Goal: Complete application form

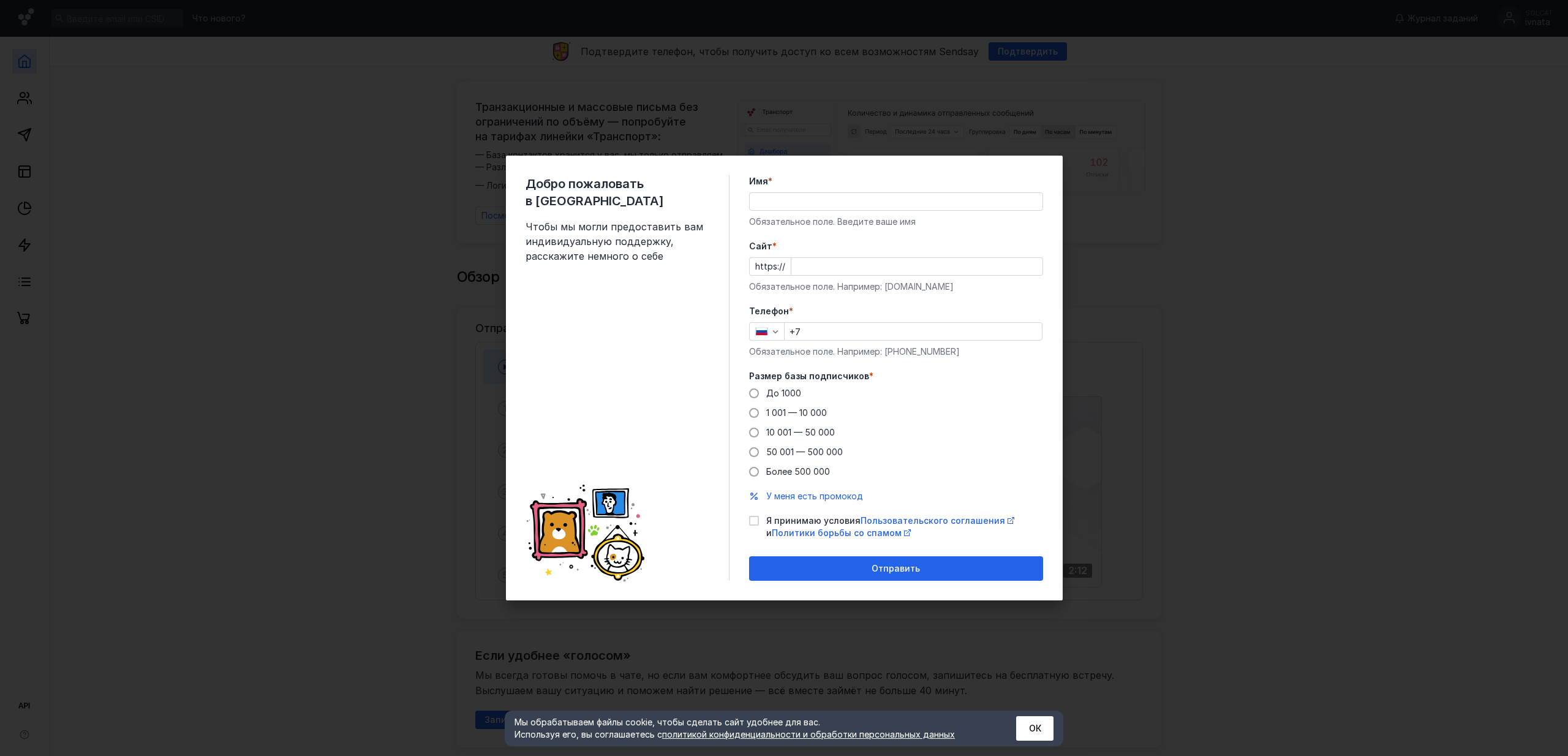
click at [832, 204] on input "Имя *" at bounding box center [896, 201] width 293 height 17
click at [630, 275] on div "Добро пожаловать в Sendsay Чтобы мы могли предоставить вам индивидуальную подде…" at bounding box center [628, 378] width 204 height 406
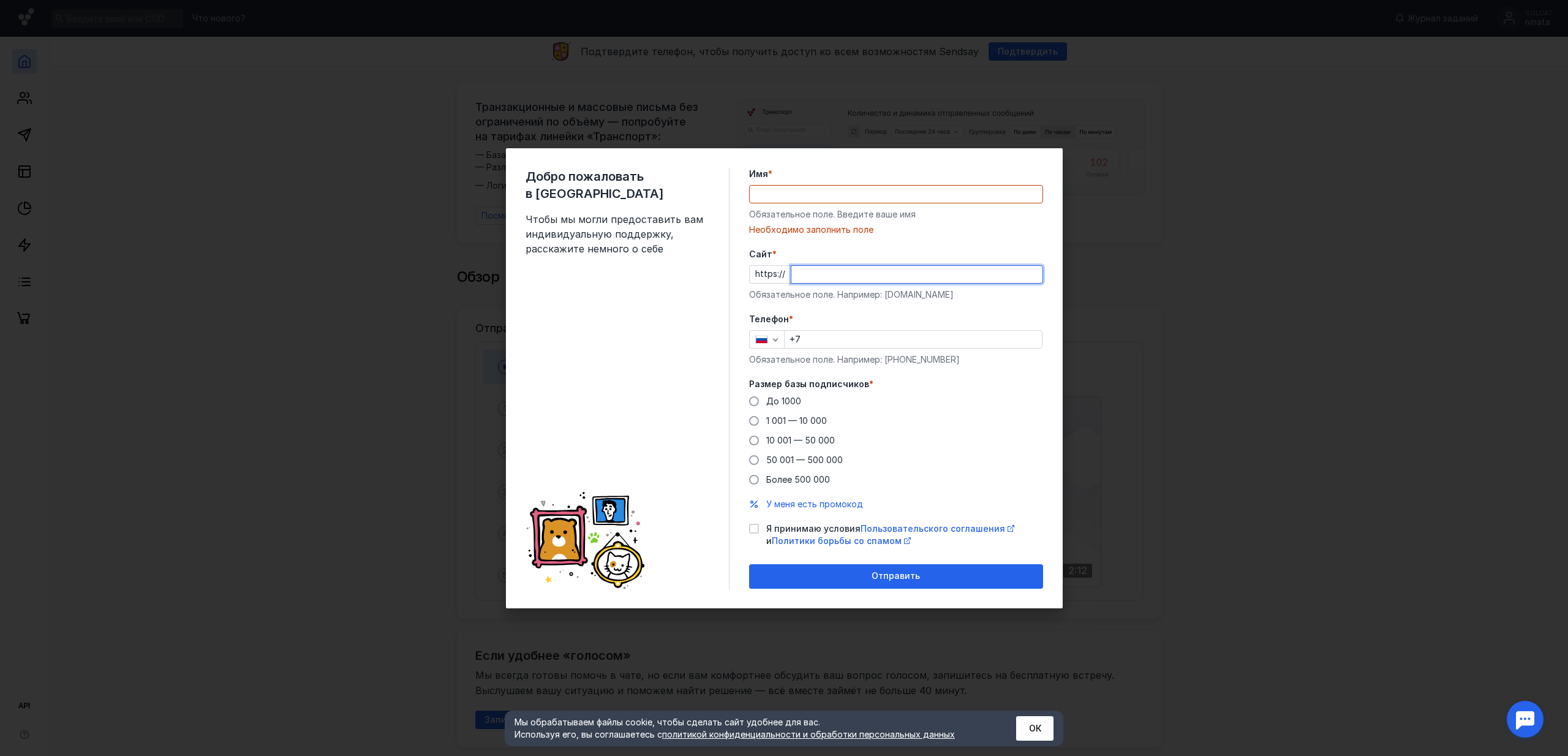
click at [875, 277] on input "Cайт *" at bounding box center [917, 274] width 251 height 17
type input "ы"
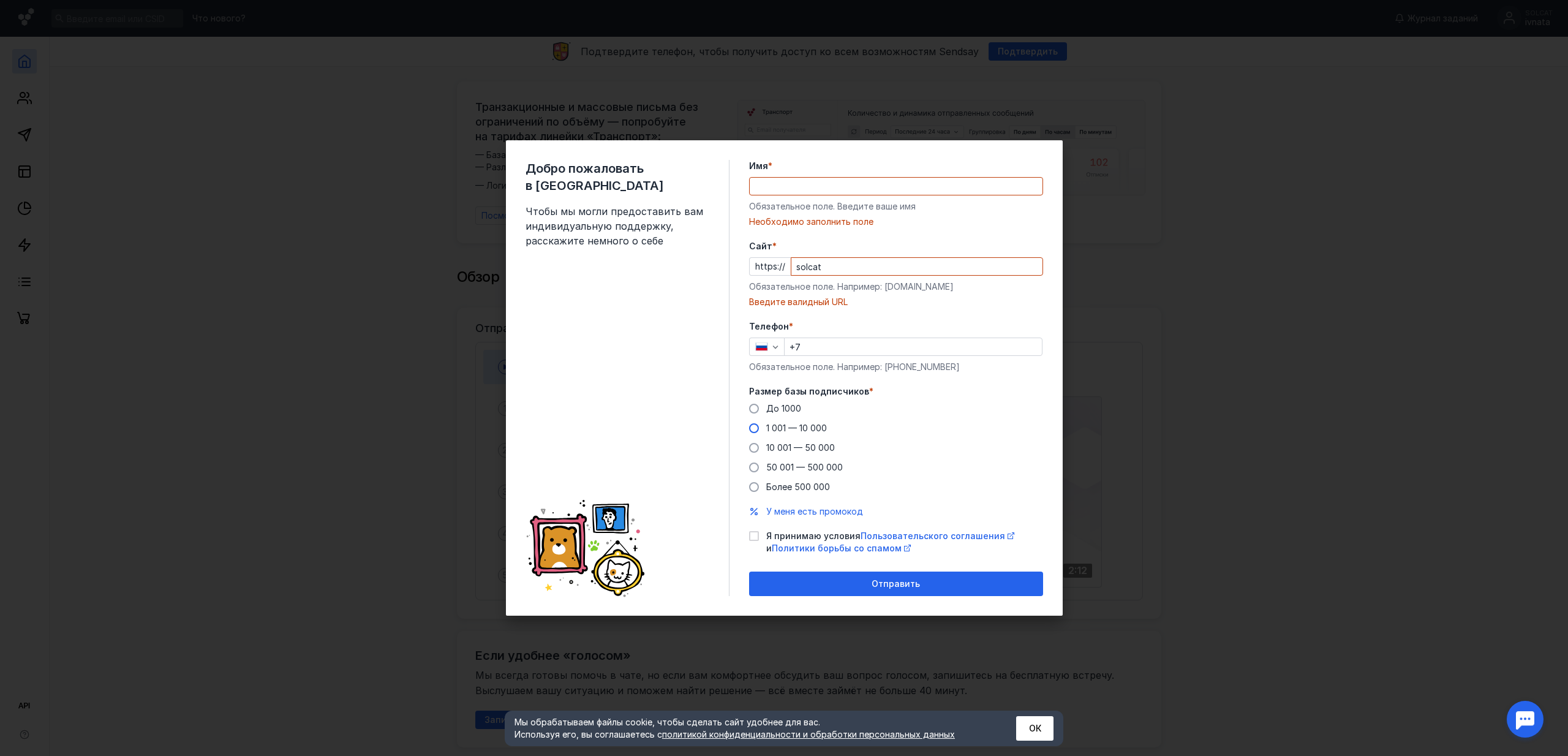
click at [782, 420] on div "До [DATE] 1 001 — 10 000 10 001 — 50 000 50 001 — 500 000 Более 500 000" at bounding box center [896, 447] width 294 height 90
click at [830, 273] on input "solcat" at bounding box center [917, 266] width 251 height 17
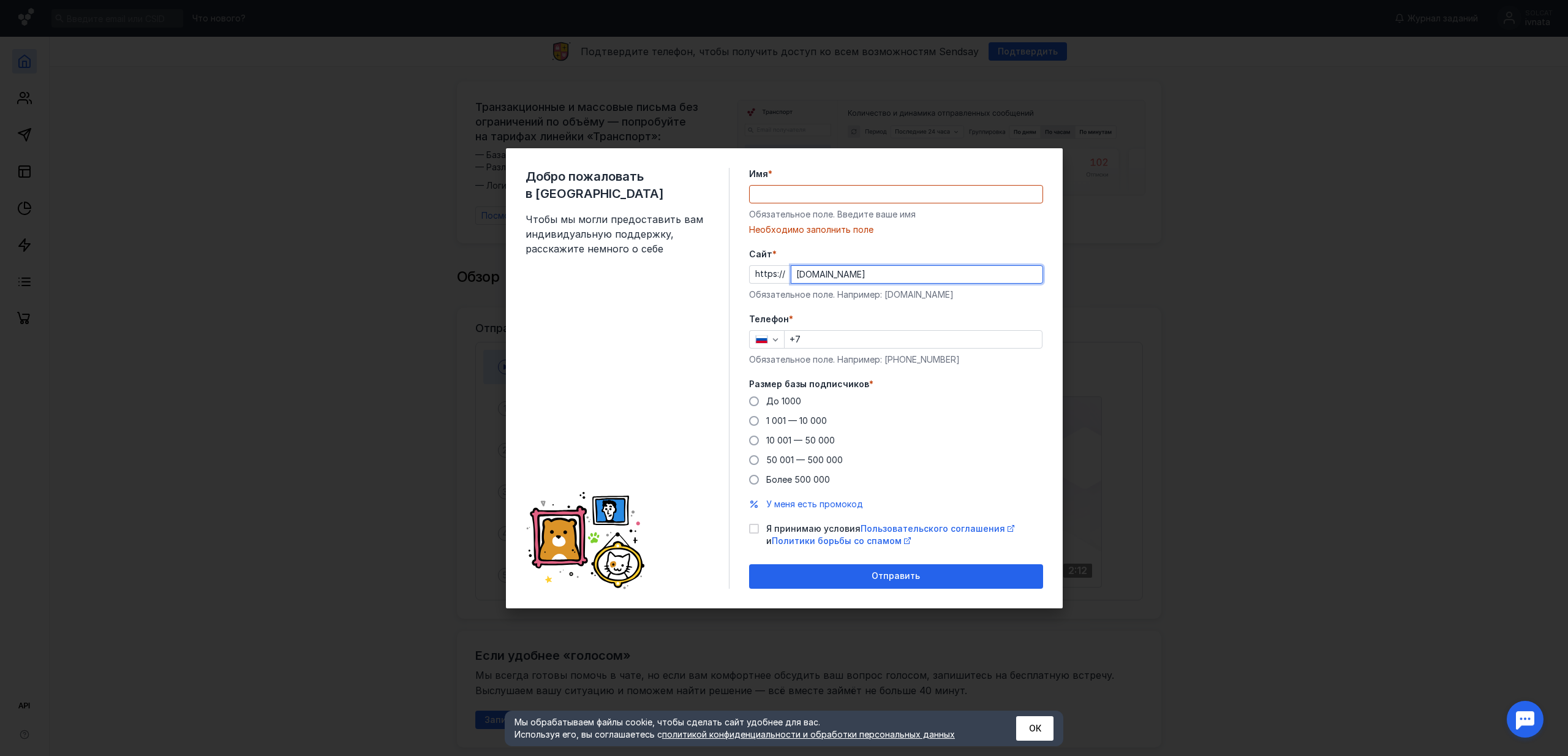
type input "[DOMAIN_NAME]"
click at [809, 192] on input "Имя *" at bounding box center [896, 194] width 293 height 17
type input "Y"
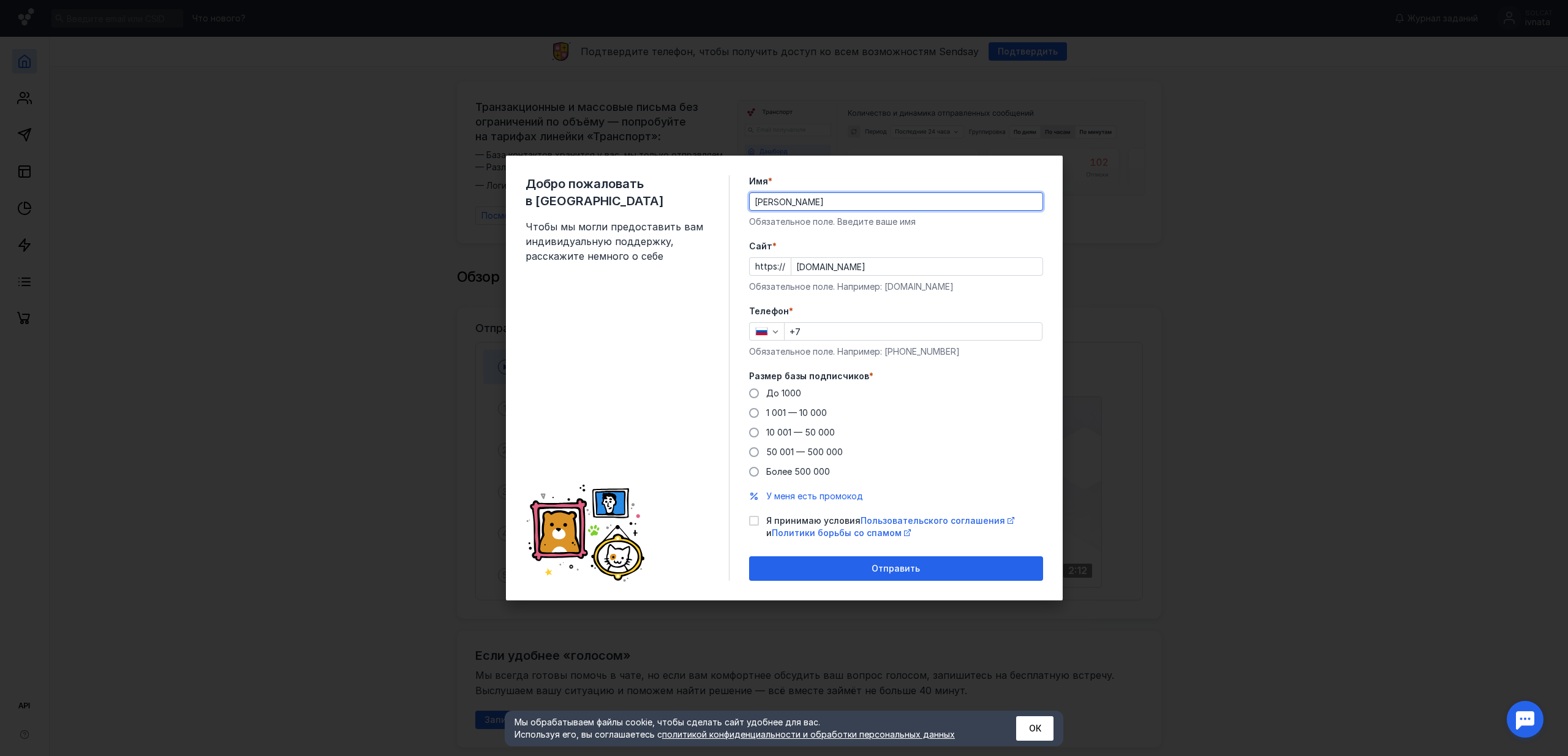
type input "[PERSON_NAME]"
drag, startPoint x: 799, startPoint y: 204, endPoint x: 729, endPoint y: 196, distance: 70.5
click at [729, 196] on div "Добро пожаловать в Sendsay Чтобы мы могли предоставить вам индивидуальную подде…" at bounding box center [784, 378] width 557 height 445
click at [885, 336] on input "+7" at bounding box center [914, 331] width 258 height 17
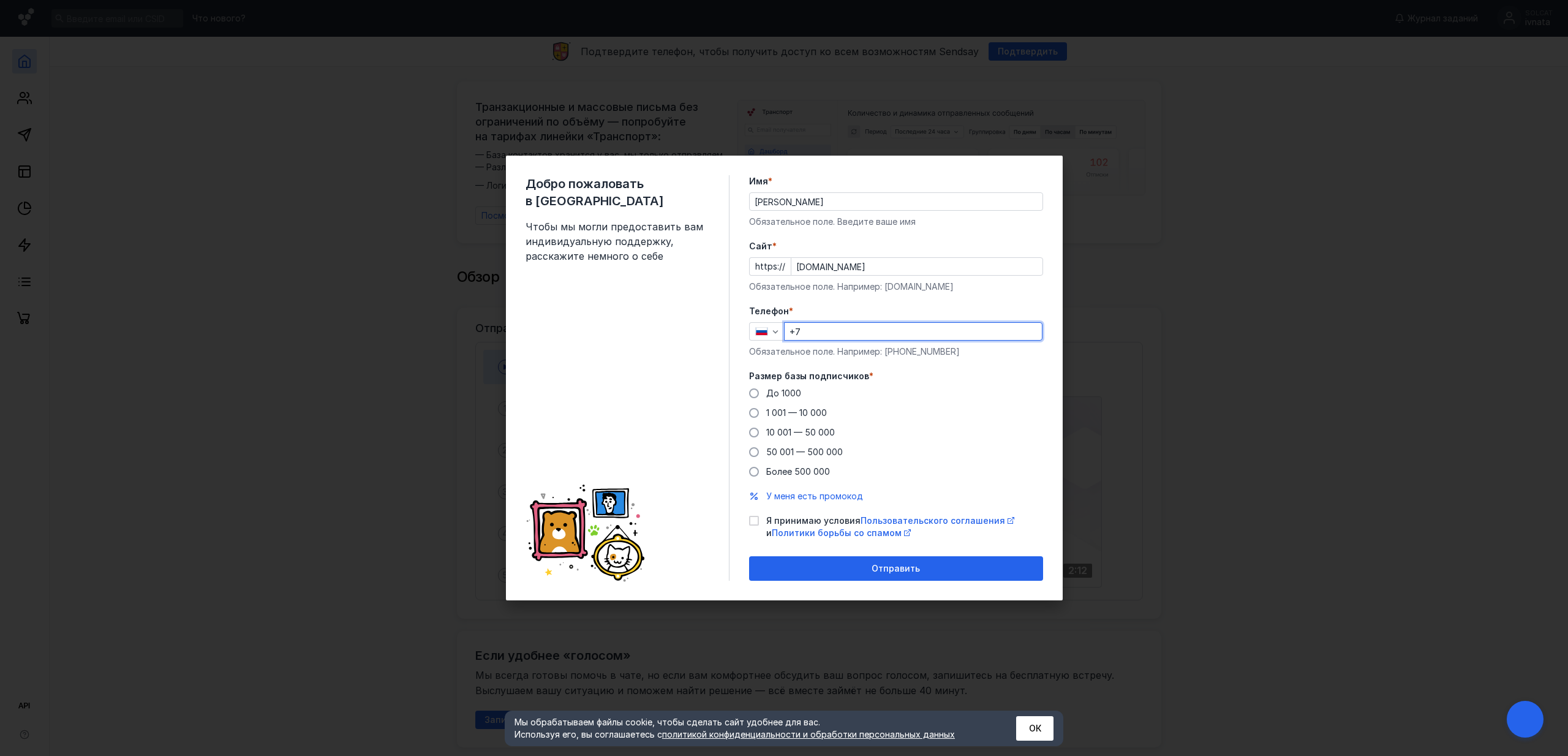
paste input "[PHONE_NUMBER]"
click at [810, 334] on input "[PHONE_NUMBER]" at bounding box center [914, 331] width 258 height 17
paste input "49 5740 857-4"
drag, startPoint x: 796, startPoint y: 327, endPoint x: 966, endPoint y: 329, distance: 170.0
click at [966, 329] on input "[PHONE_NUMBER]" at bounding box center [914, 331] width 258 height 17
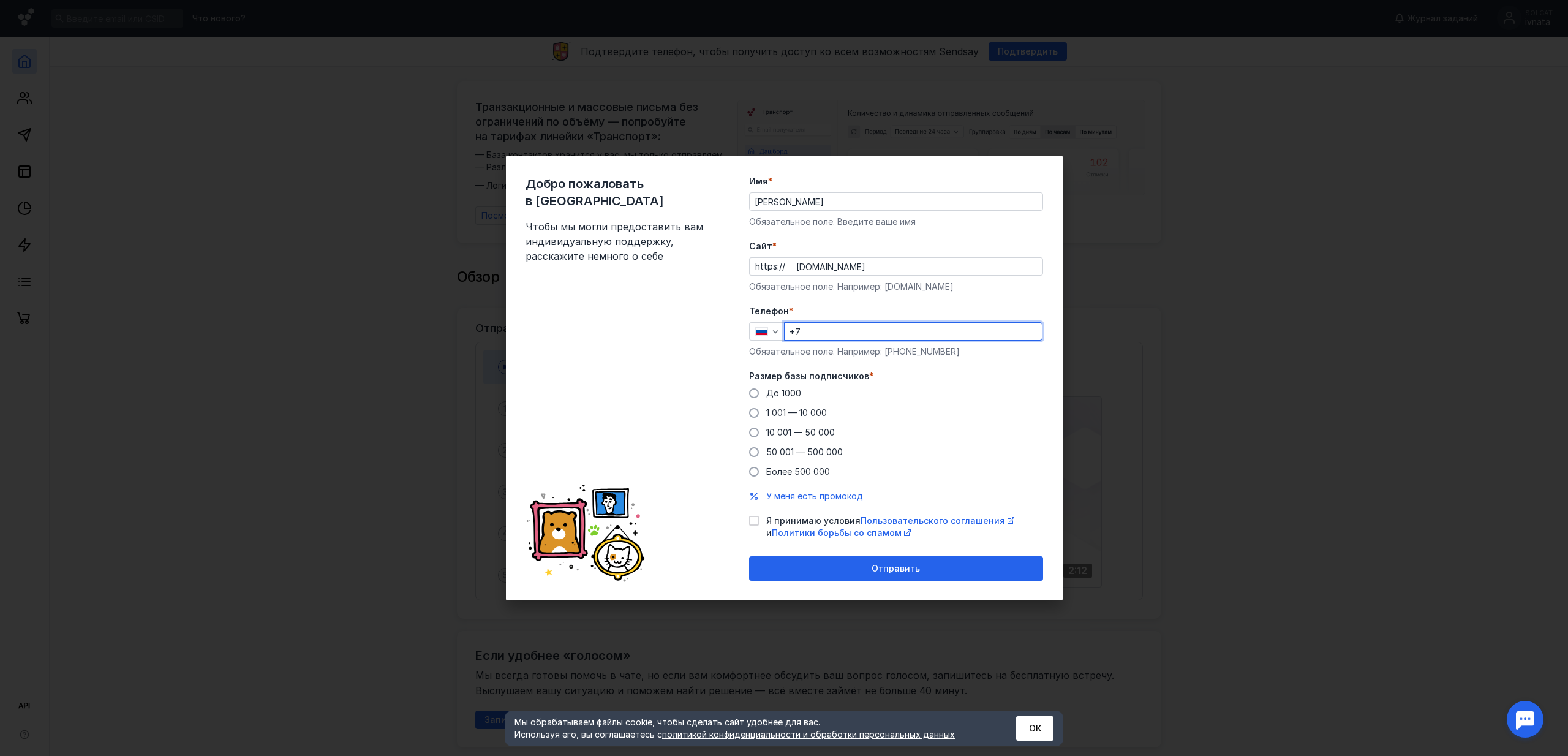
paste input "[PHONE_NUMBER]"
type input "[PHONE_NUMBER]"
click at [980, 393] on div "До [DATE] 1 001 — 10 000 10 001 — 50 000 50 001 — 500 000 Более 500 000" at bounding box center [896, 432] width 294 height 90
click at [797, 413] on span "1 001 — 10 000" at bounding box center [796, 412] width 60 height 11
click at [0, 0] on input "1 001 — 10 000" at bounding box center [0, 0] width 0 height 0
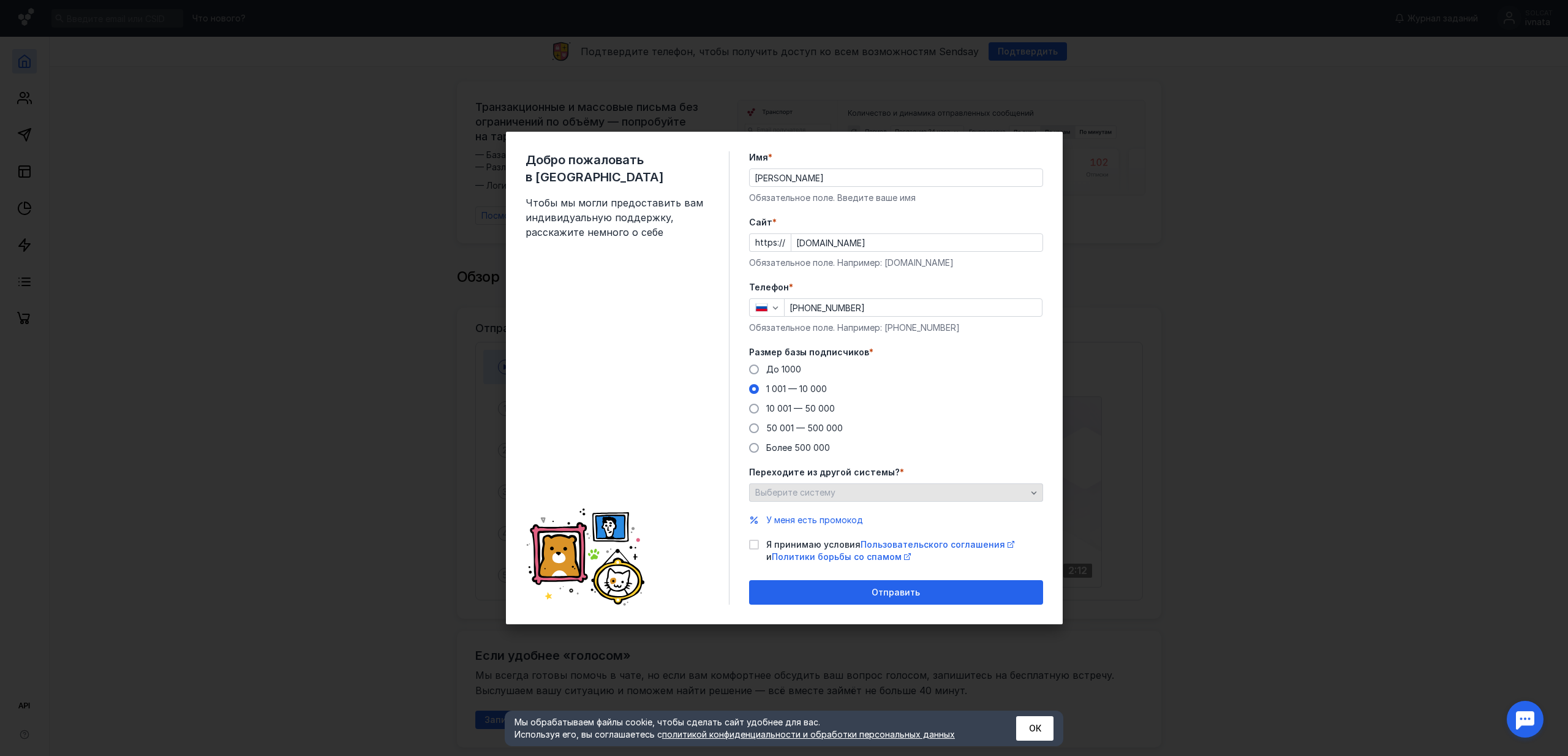
click at [800, 494] on span "Выберите систему" at bounding box center [795, 492] width 80 height 11
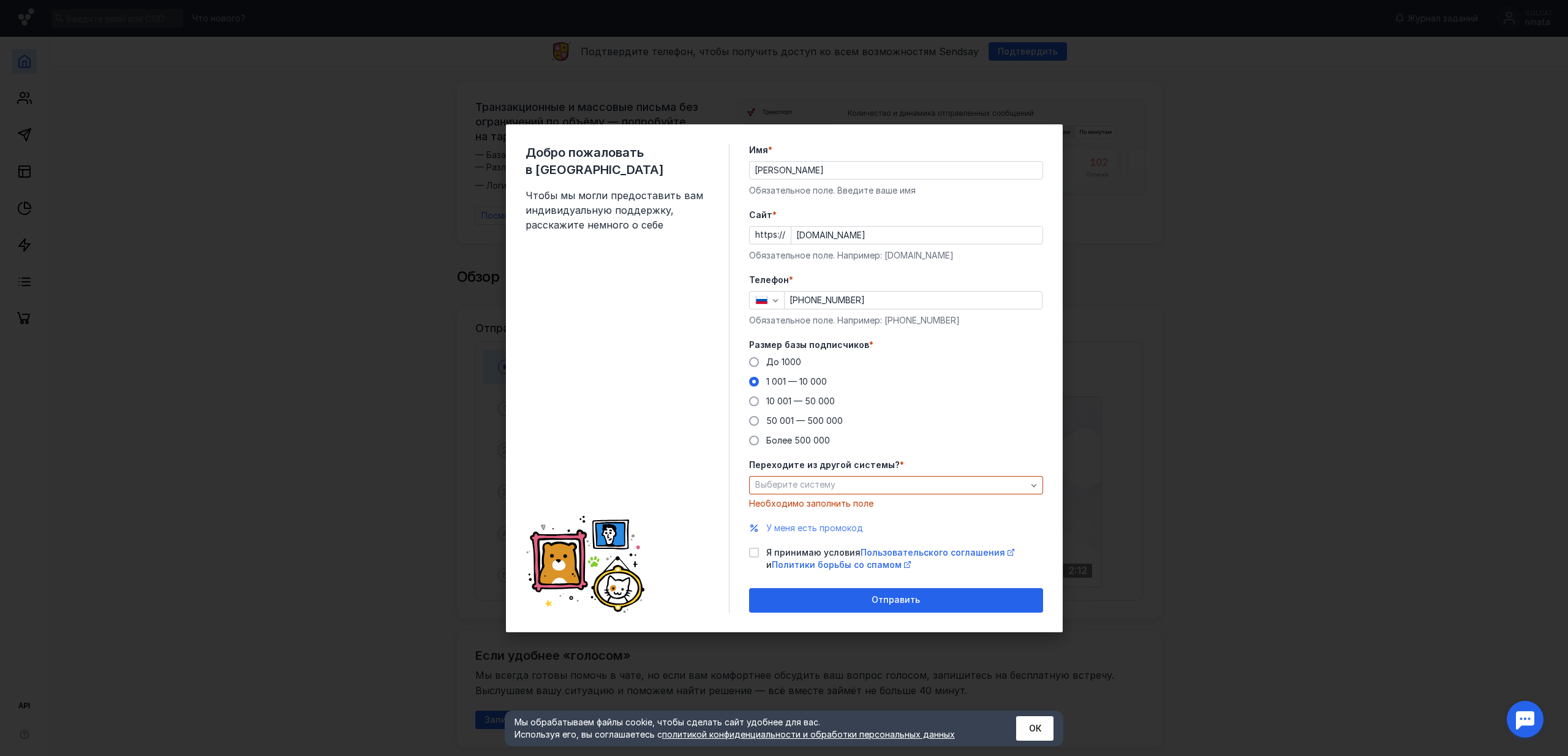
click at [791, 525] on span "У меня есть промокод" at bounding box center [814, 527] width 97 height 11
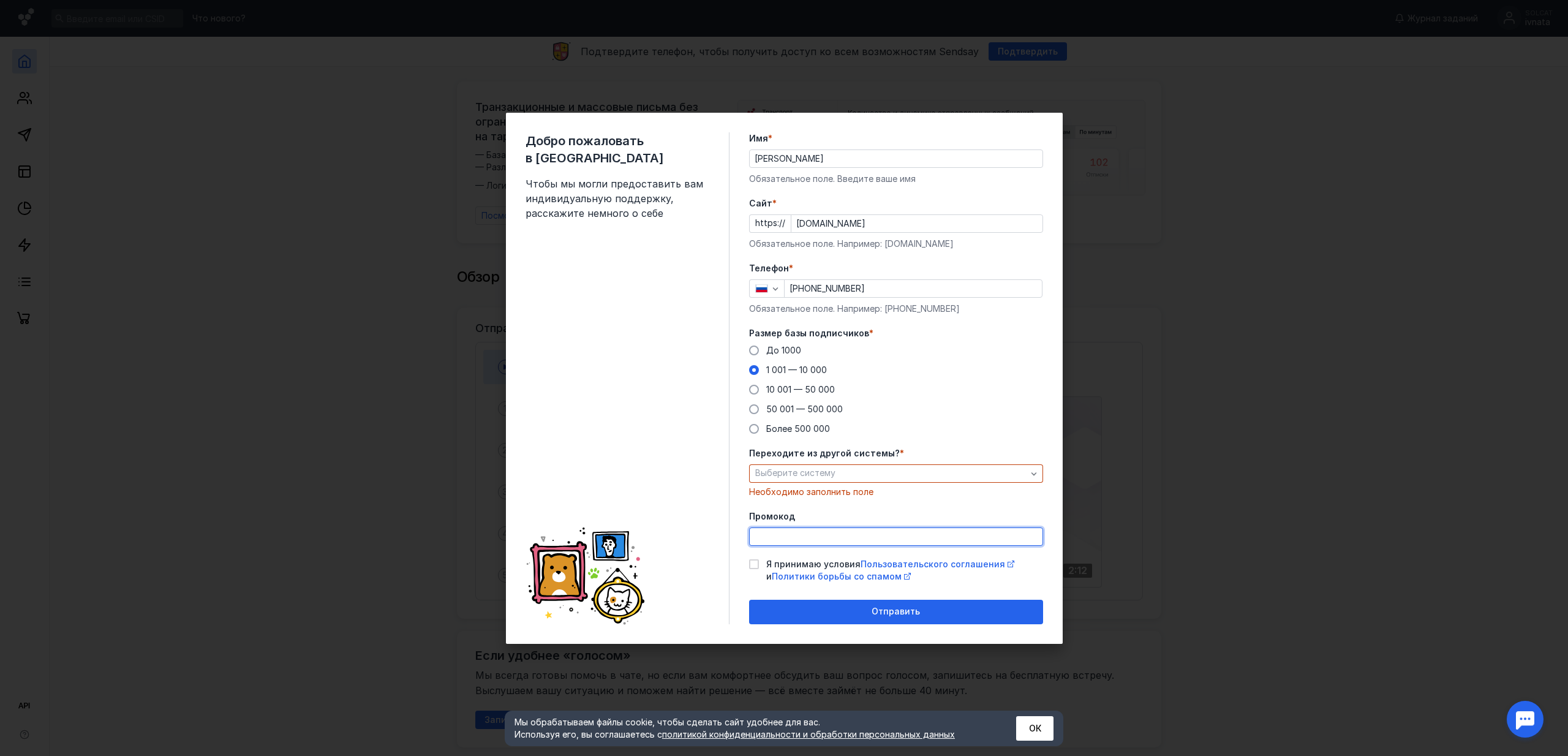
click at [787, 529] on input "Промокод" at bounding box center [896, 536] width 293 height 17
paste input "PROMO22"
type input "PROMO25"
click at [754, 568] on div at bounding box center [754, 564] width 10 height 10
click at [754, 566] on input "Я принимаю условия Пользовательского соглашения и Политики борьбы со спамом" at bounding box center [753, 562] width 8 height 8
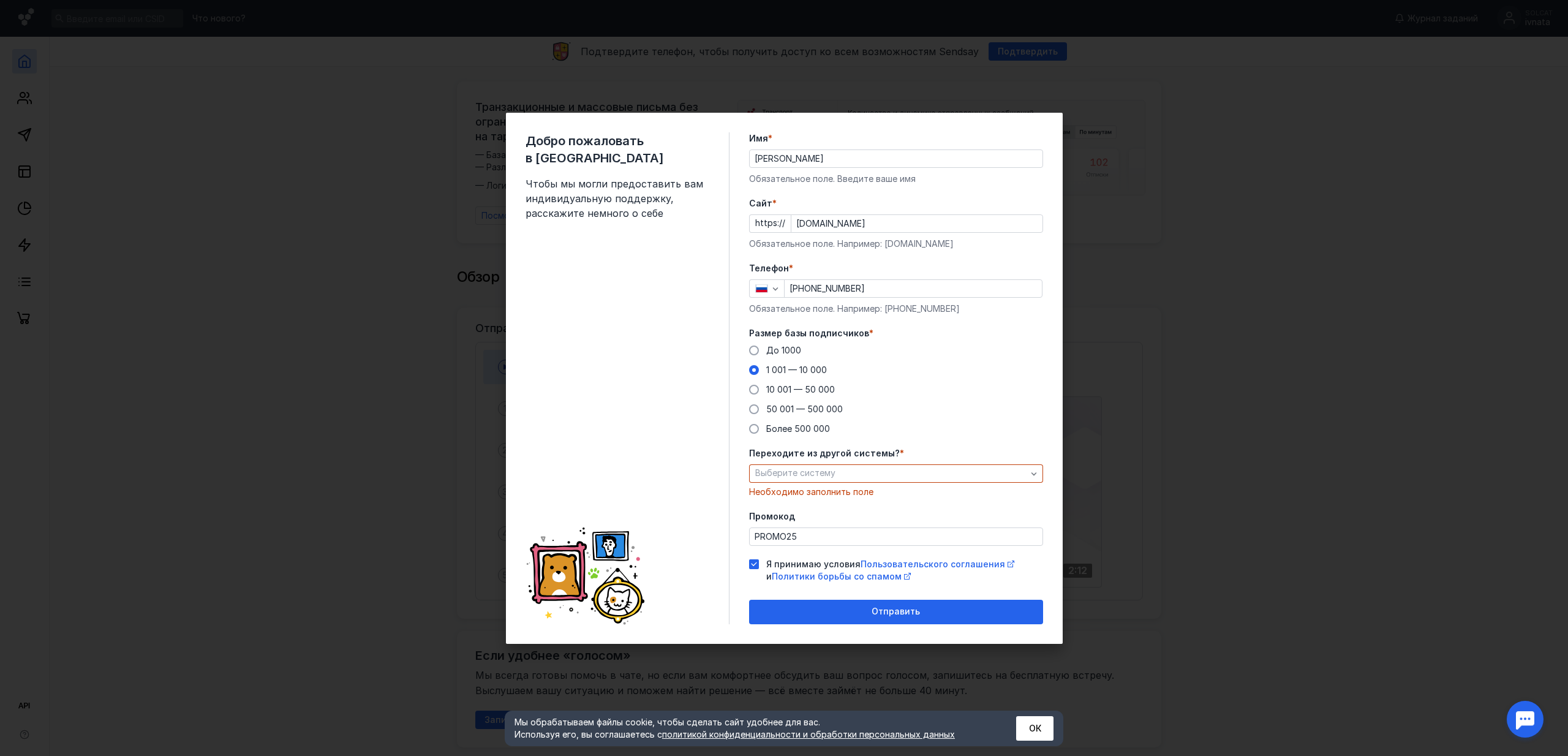
checkbox input "true"
click at [855, 480] on div "Выберите систему" at bounding box center [896, 473] width 294 height 19
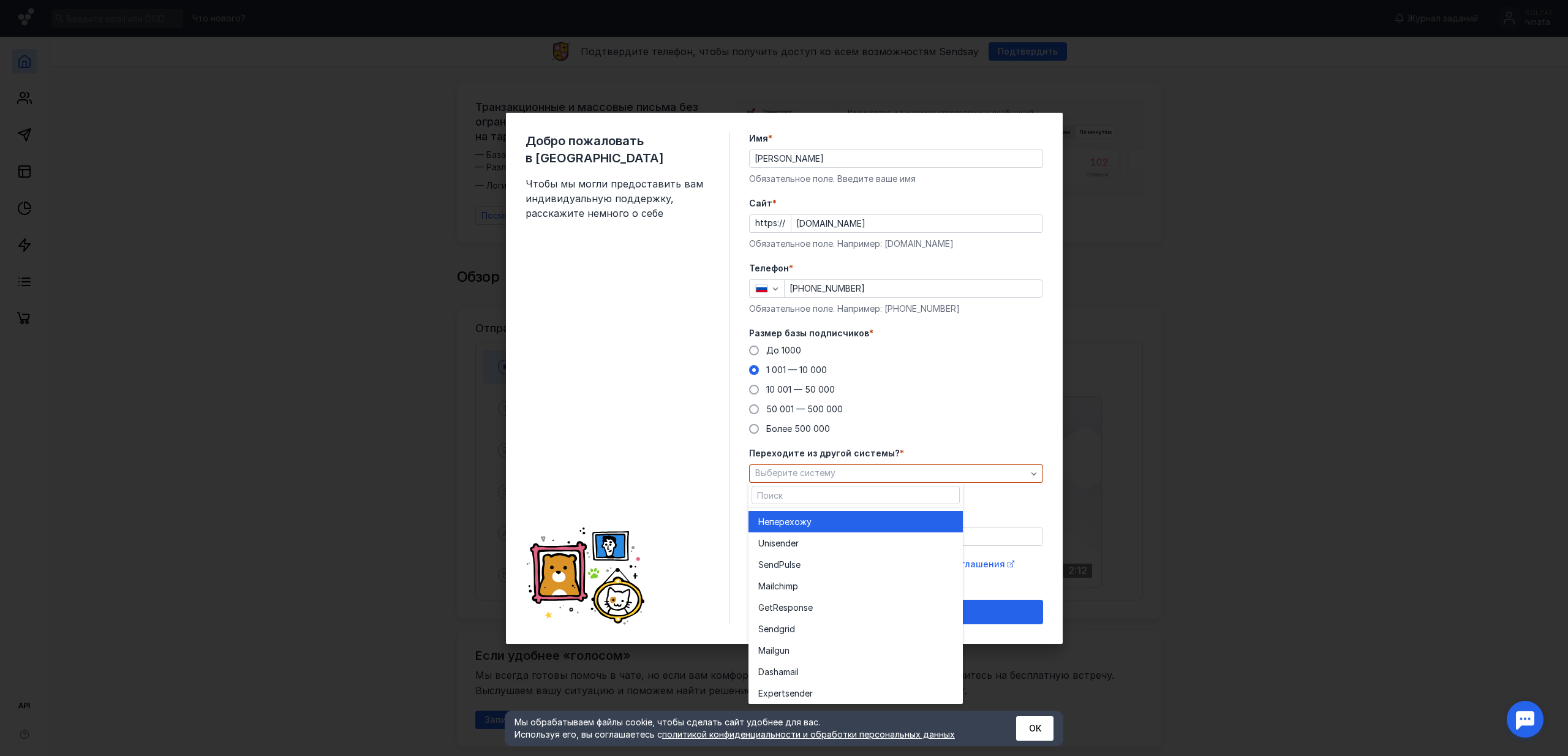
click at [825, 521] on div "Не перехожу" at bounding box center [856, 521] width 195 height 12
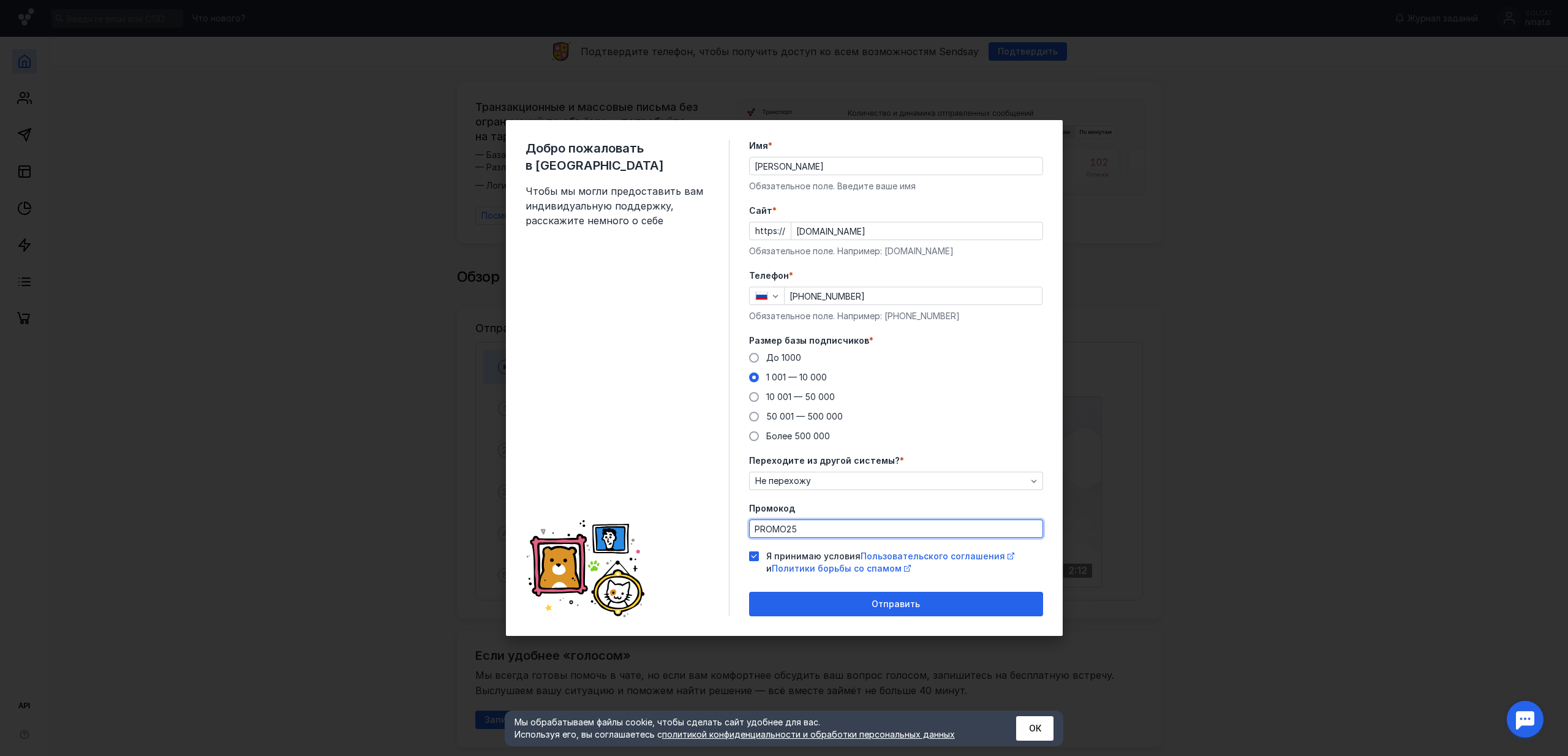
click at [801, 525] on input "PROMO25" at bounding box center [896, 528] width 293 height 17
paste input "AGENT20"
type input "AGENT20"
click at [918, 603] on span "Отправить" at bounding box center [896, 604] width 48 height 11
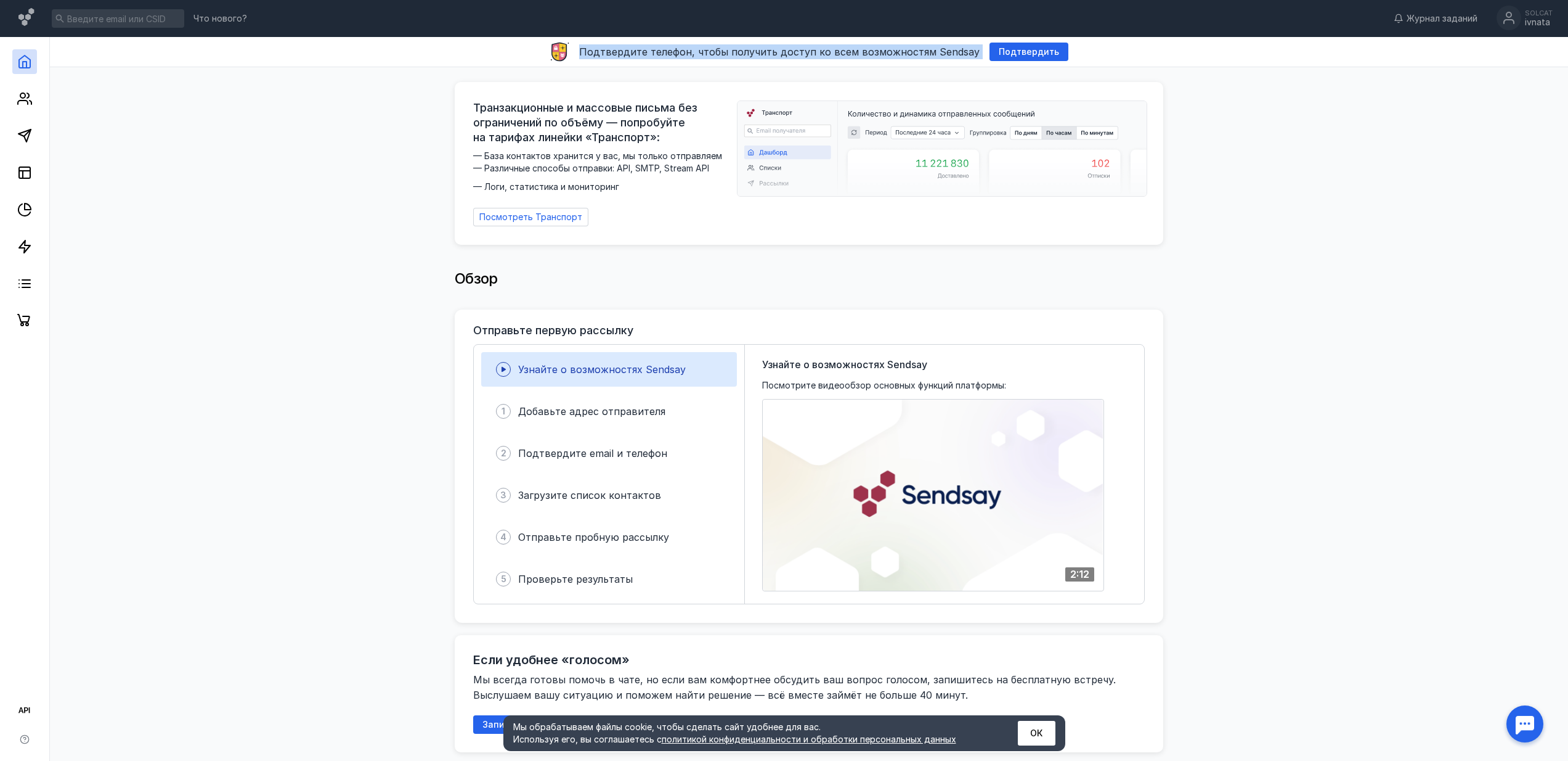
drag, startPoint x: 591, startPoint y: 52, endPoint x: 979, endPoint y: 57, distance: 388.0
click at [979, 57] on div "Подтвердите телефон, чтобы получить доступ ко всем возможностям Sendsay Подтвер…" at bounding box center [809, 52] width 1518 height 30
copy div "Подтвердите телефон, чтобы получить доступ ко всем возможностям Sendsay Подтвер…"
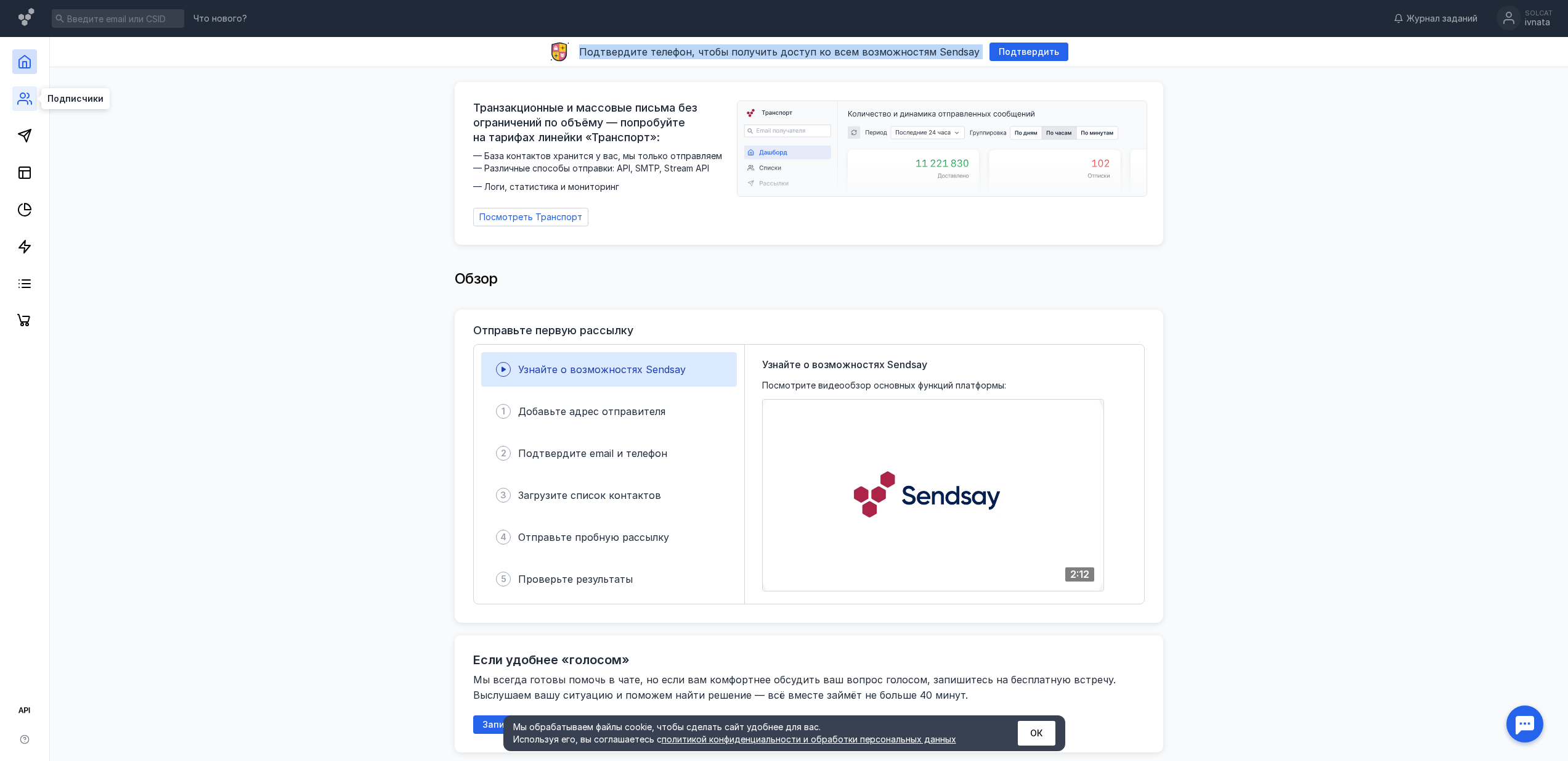
click at [20, 101] on icon at bounding box center [25, 98] width 15 height 15
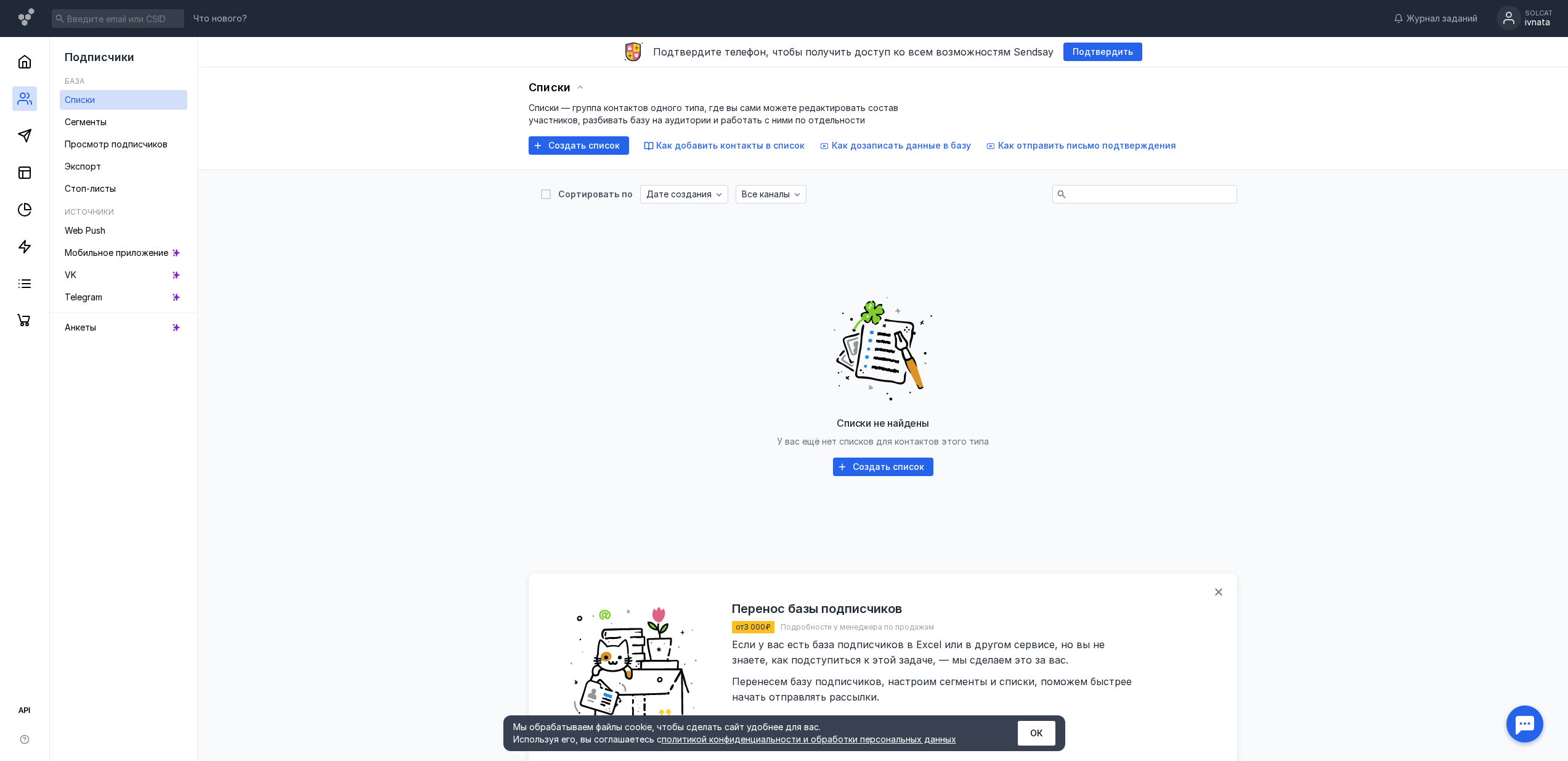
click at [1517, 16] on circle at bounding box center [1509, 18] width 25 height 25
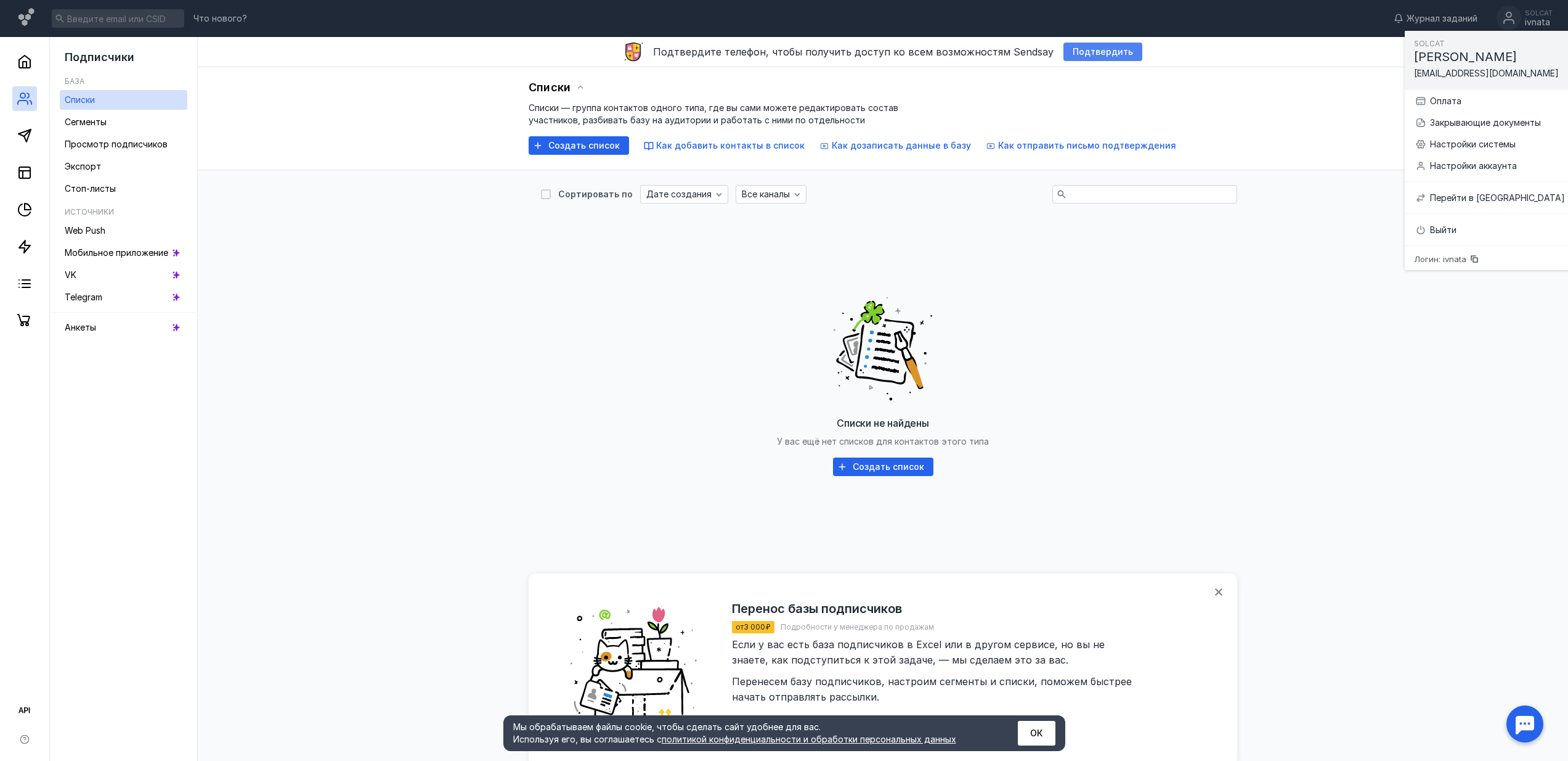
click at [1085, 48] on span "Подтвердить" at bounding box center [1103, 52] width 61 height 11
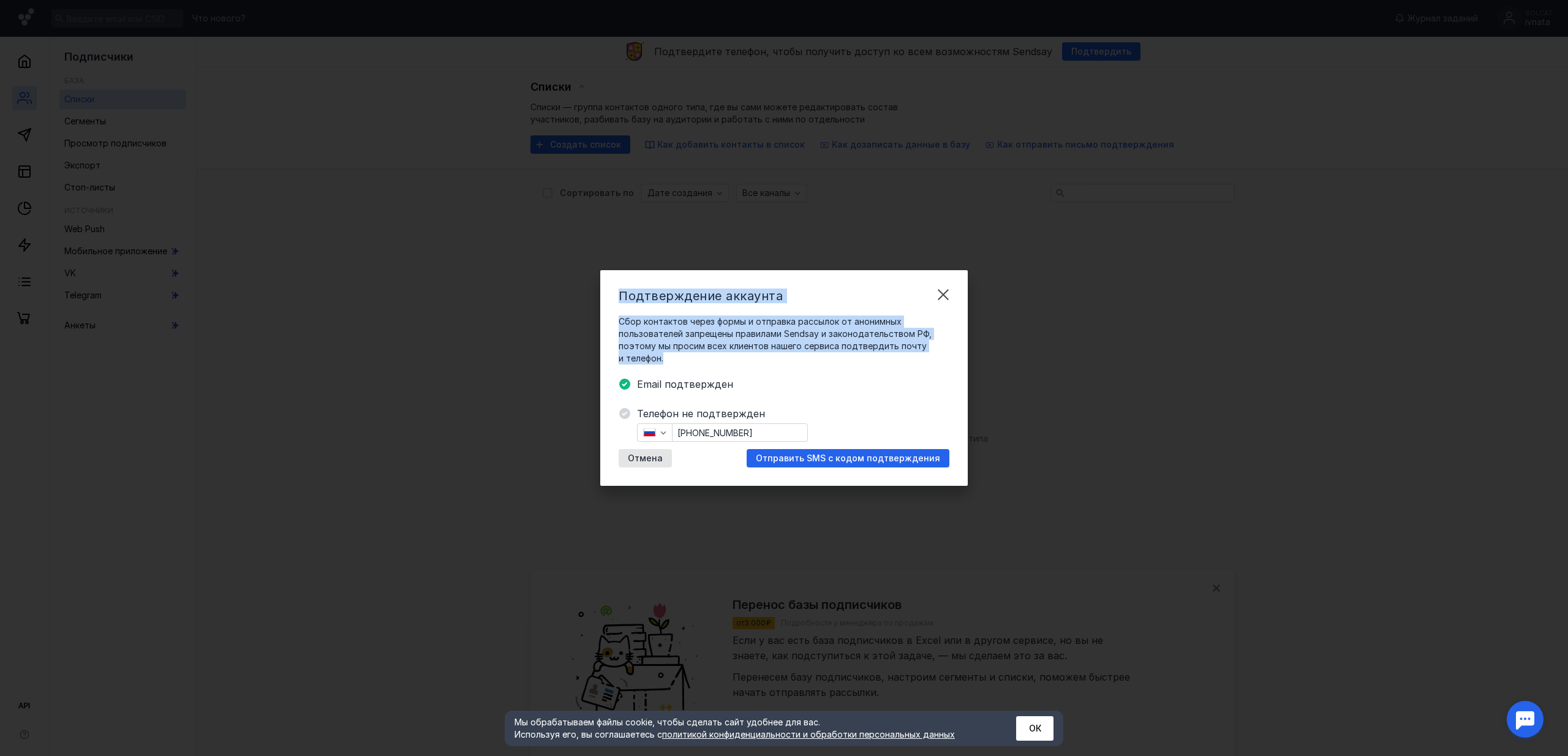
drag, startPoint x: 666, startPoint y: 357, endPoint x: 614, endPoint y: 296, distance: 80.2
click at [614, 296] on div "Подтверждение аккаунта Сбор контактов через формы и отправка рассылок от аноним…" at bounding box center [784, 377] width 368 height 216
copy div "Подтверждение аккаунта Сбор контактов через формы и отправка рассылок от аноним…"
click at [813, 465] on div "Отправить SMS с кодом подтверждения" at bounding box center [848, 458] width 203 height 19
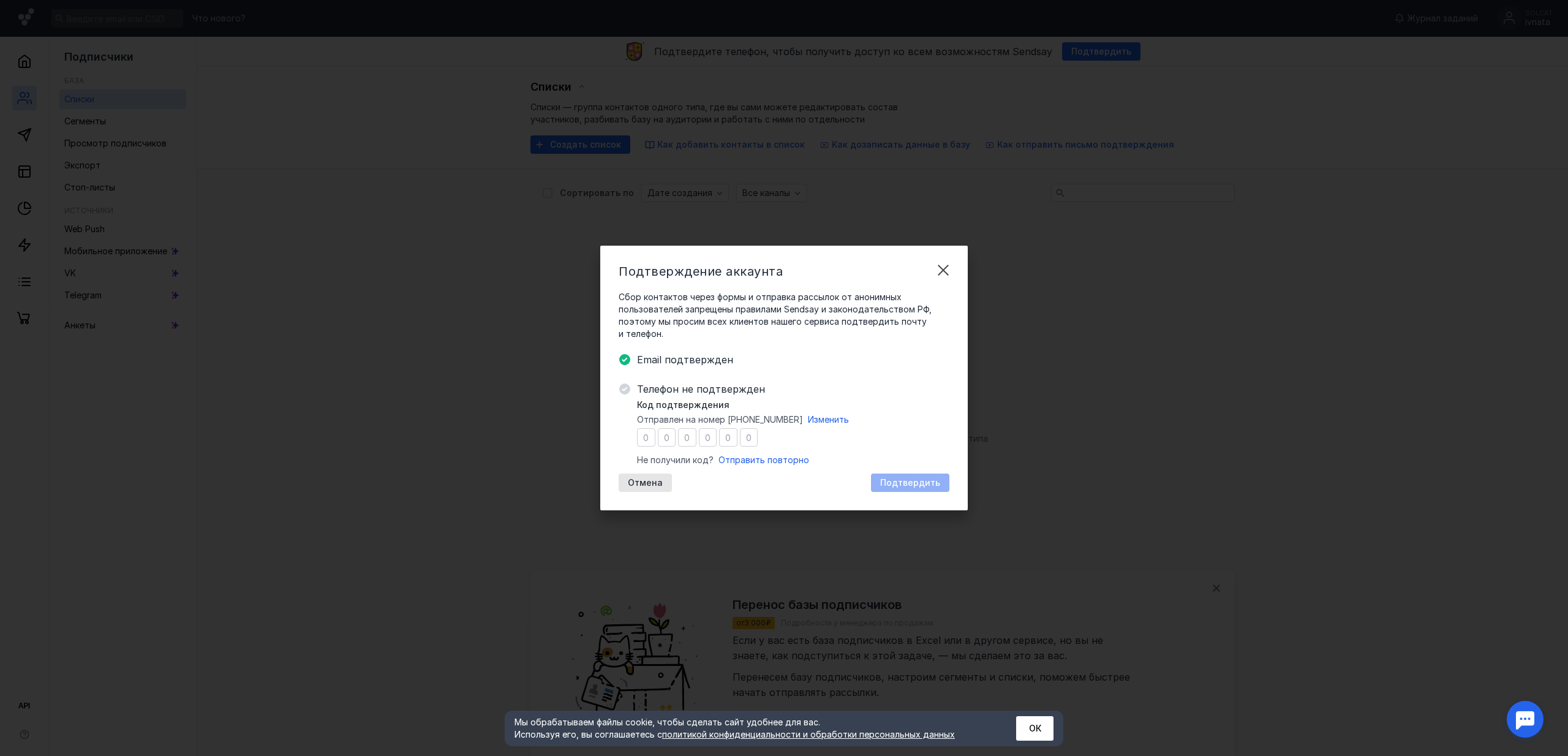
drag, startPoint x: 637, startPoint y: 415, endPoint x: 803, endPoint y: 415, distance: 166.0
click at [803, 415] on span "Отправлен на номер [PHONE_NUMBER] Изменить" at bounding box center [743, 419] width 212 height 12
copy span "Отправлен на номер [PHONE_NUMBER]"
click at [830, 422] on span "Изменить" at bounding box center [828, 419] width 41 height 11
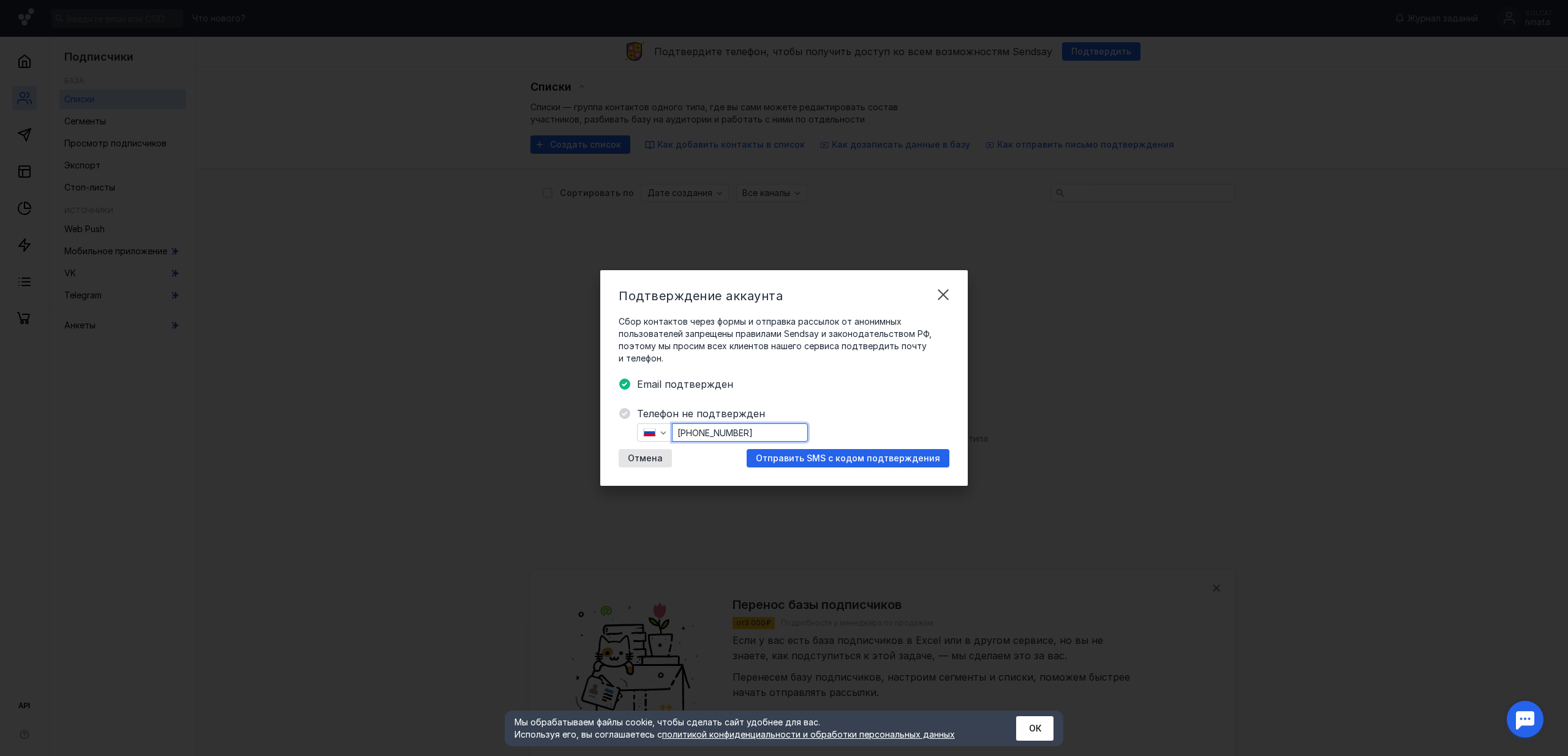
click at [771, 437] on input "[PHONE_NUMBER]" at bounding box center [739, 432] width 134 height 17
paste input "[PHONE_NUMBER]"
type input "[PHONE_NUMBER]"
click at [817, 455] on span "Отправить SMS с кодом подтверждения" at bounding box center [848, 458] width 184 height 11
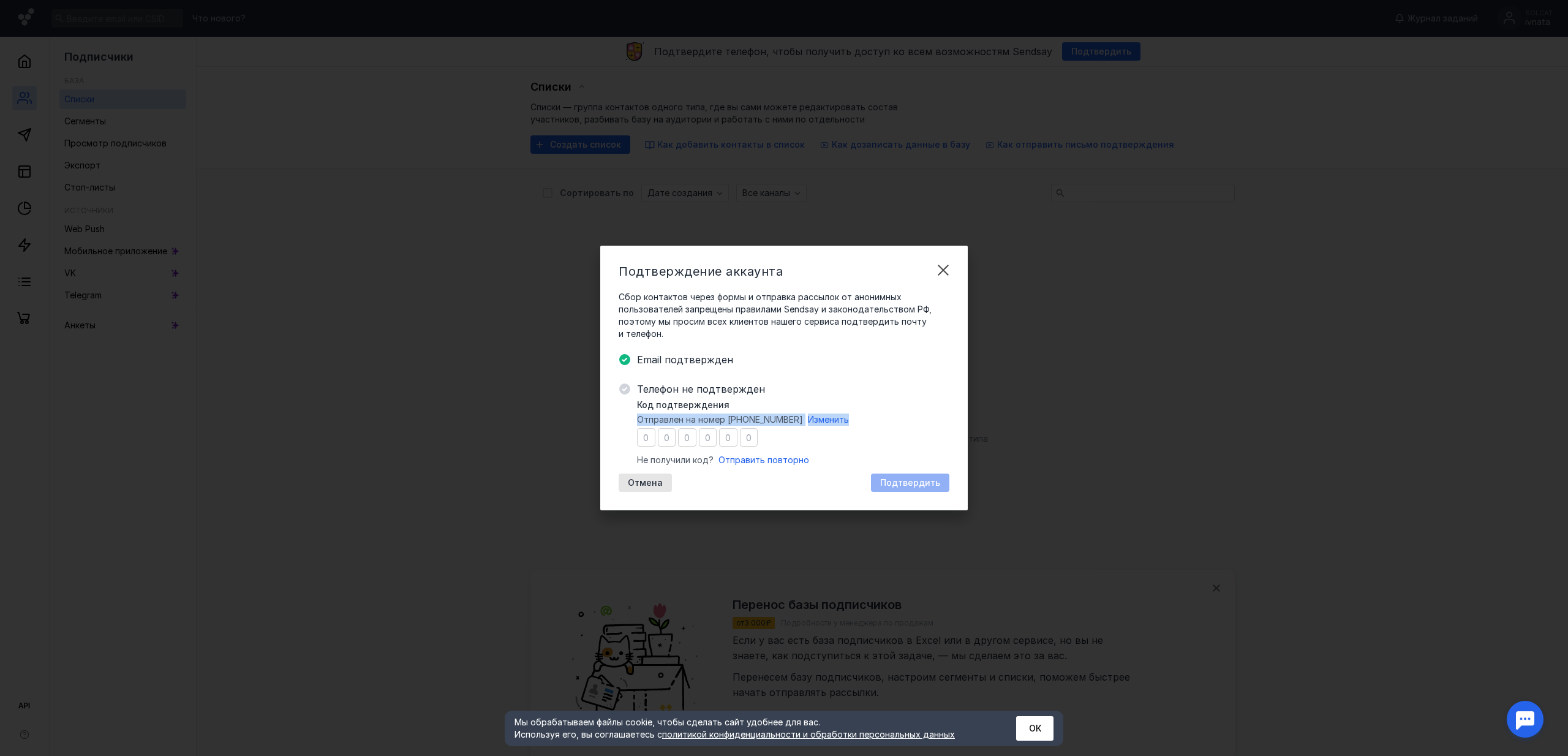
drag, startPoint x: 636, startPoint y: 420, endPoint x: 870, endPoint y: 423, distance: 234.0
click at [870, 423] on div "Код подтверждения Отправлен на номер [PHONE_NUMBER] Изменить Не получили код? О…" at bounding box center [793, 432] width 312 height 68
click at [645, 435] on input "number" at bounding box center [646, 437] width 19 height 19
type input "3"
type input "9"
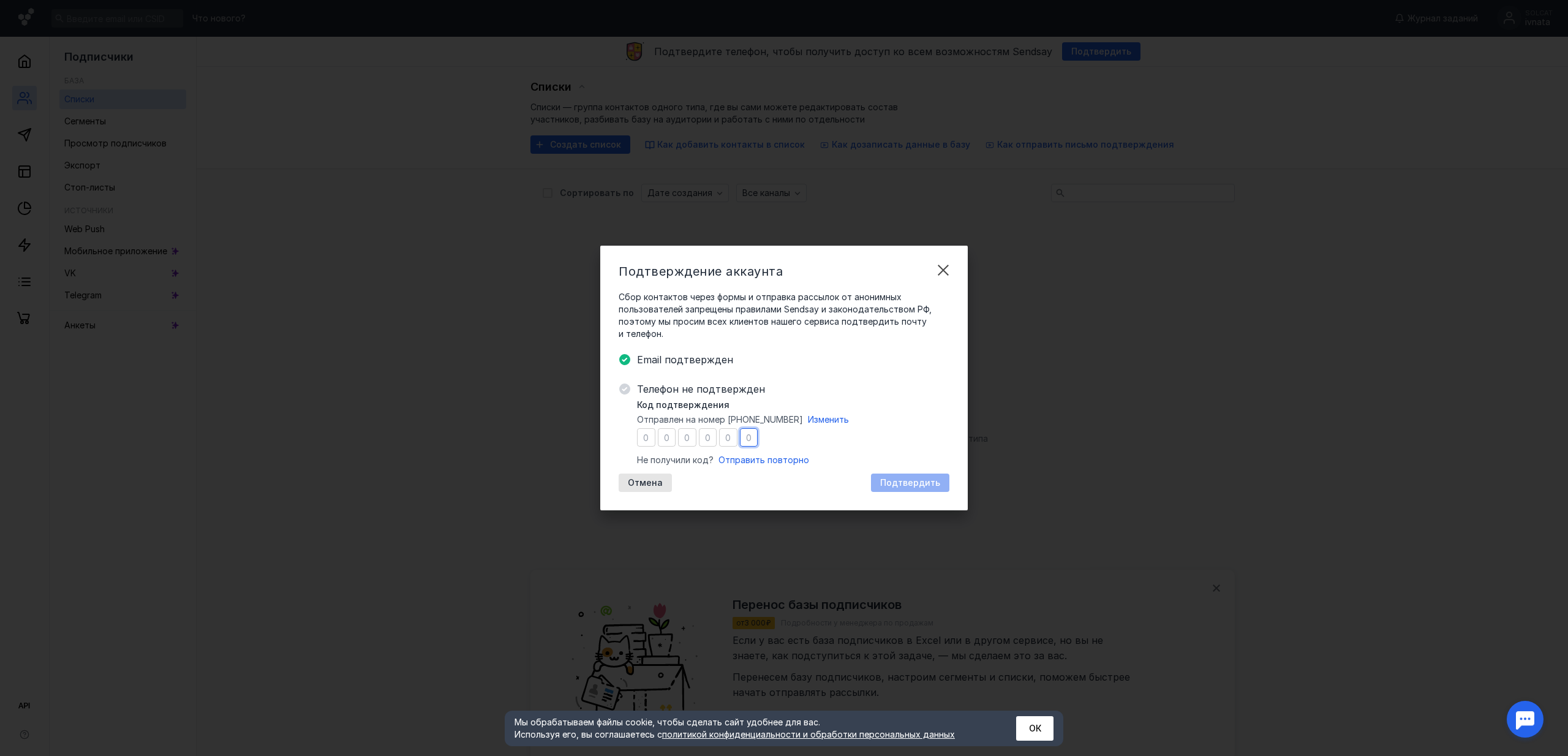
type input "7"
type input "2"
type input "9"
type input "6"
click at [920, 481] on span "Подтвердить" at bounding box center [910, 482] width 60 height 11
